Goal: Task Accomplishment & Management: Manage account settings

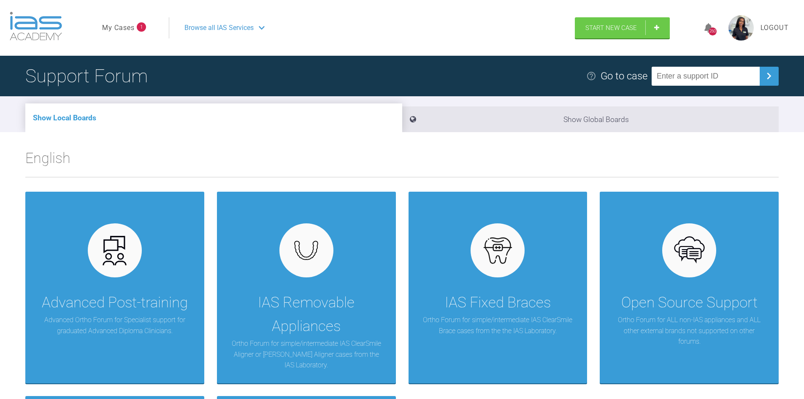
click at [137, 27] on span "1" at bounding box center [141, 26] width 9 height 9
click at [129, 27] on link "My Cases" at bounding box center [118, 27] width 32 height 11
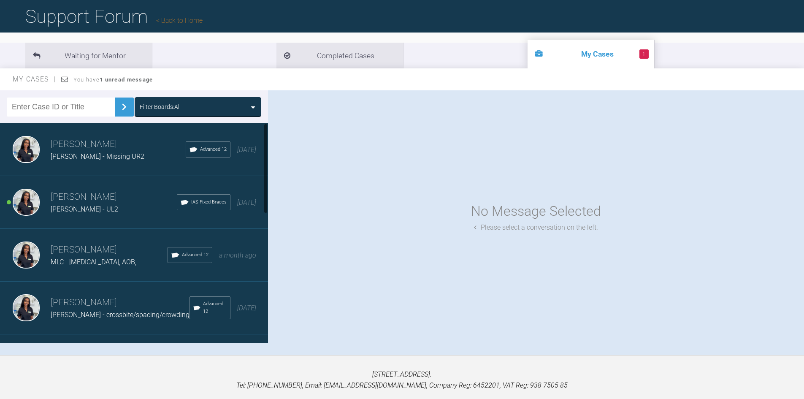
scroll to position [46, 0]
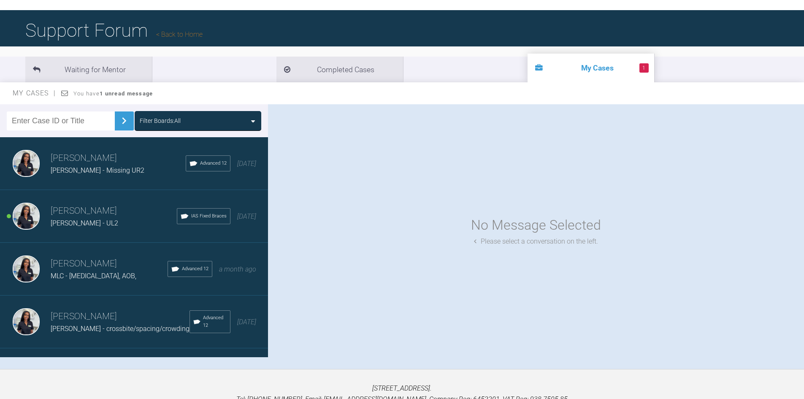
click at [64, 123] on input "text" at bounding box center [61, 120] width 108 height 19
type input "n"
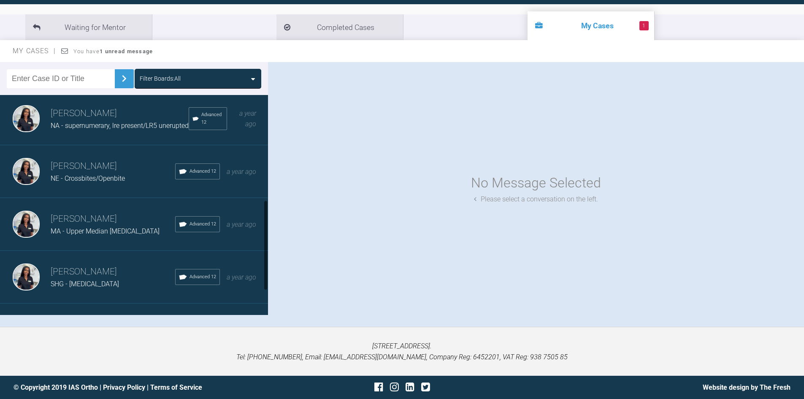
scroll to position [229, 0]
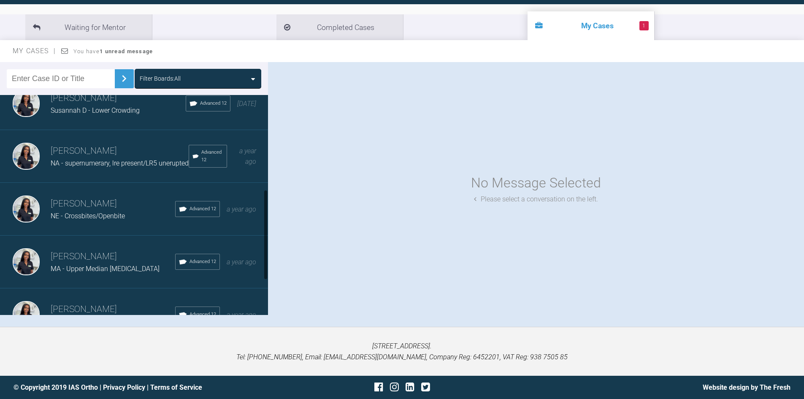
click at [91, 220] on span "NE - Crossbites/Openbite" at bounding box center [88, 216] width 74 height 8
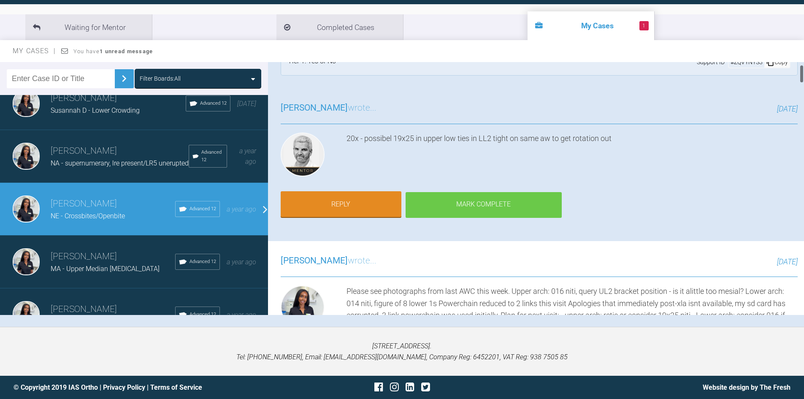
scroll to position [0, 0]
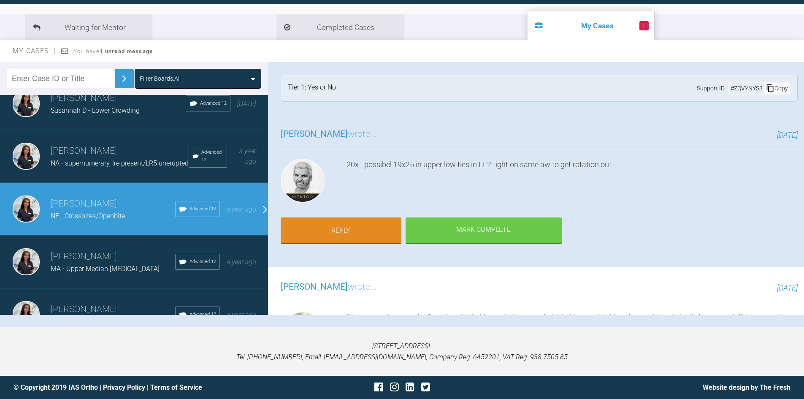
click at [158, 354] on p "[STREET_ADDRESS]. Tel: [PHONE_NUMBER], Email: [EMAIL_ADDRESS][DOMAIN_NAME], Com…" at bounding box center [402, 352] width 777 height 22
